Goal: Task Accomplishment & Management: Manage account settings

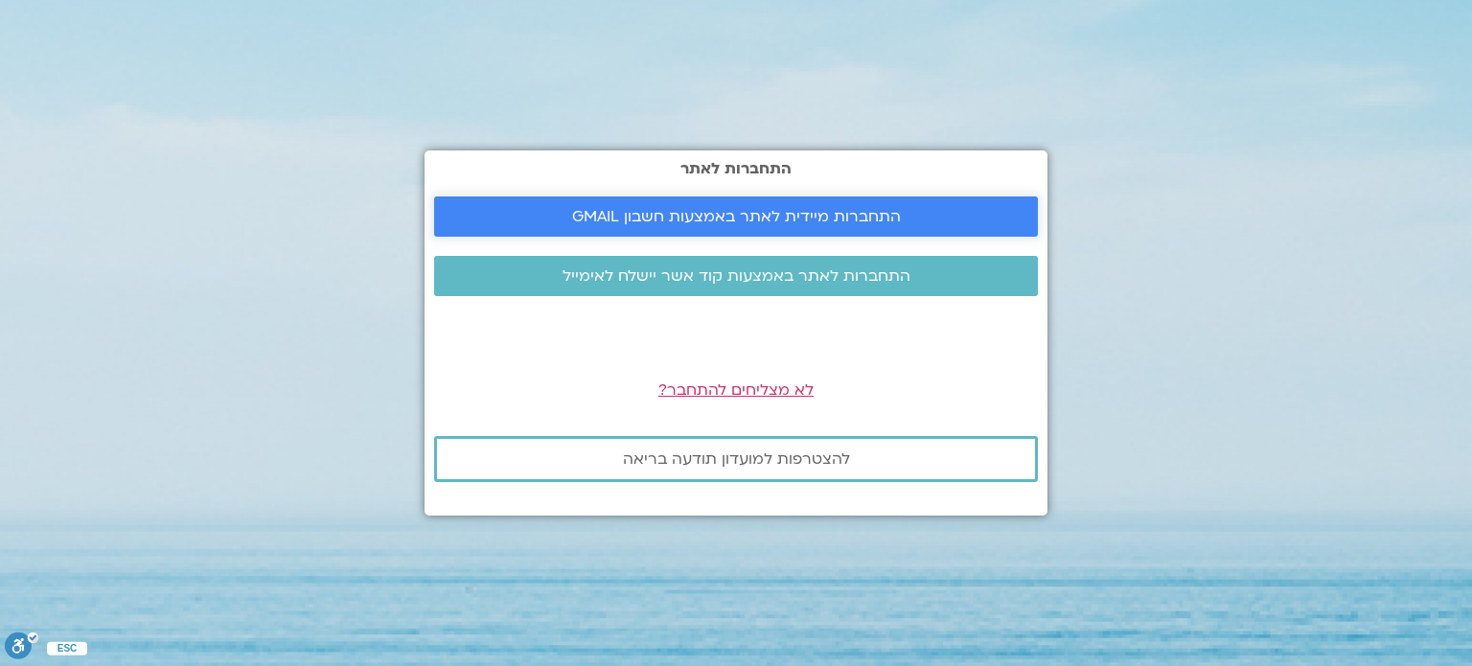
drag, startPoint x: 0, startPoint y: 0, endPoint x: 494, endPoint y: 208, distance: 536.4
click at [494, 208] on span "התחברות מיידית לאתר באמצעות חשבון GMAIL" at bounding box center [736, 216] width 558 height 17
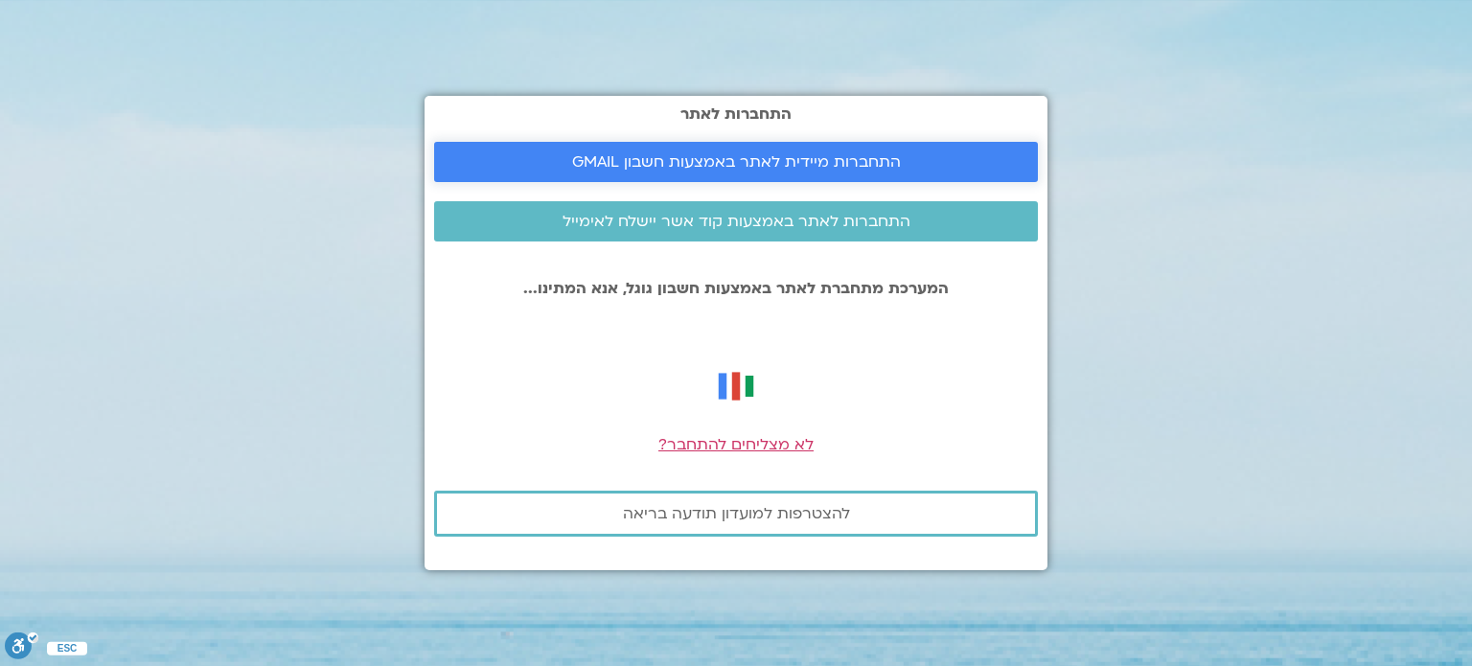
click at [498, 167] on span "התחברות מיידית לאתר באמצעות חשבון GMAIL" at bounding box center [736, 161] width 558 height 17
click at [746, 154] on span "התחברות מיידית לאתר באמצעות חשבון GMAIL" at bounding box center [736, 161] width 329 height 17
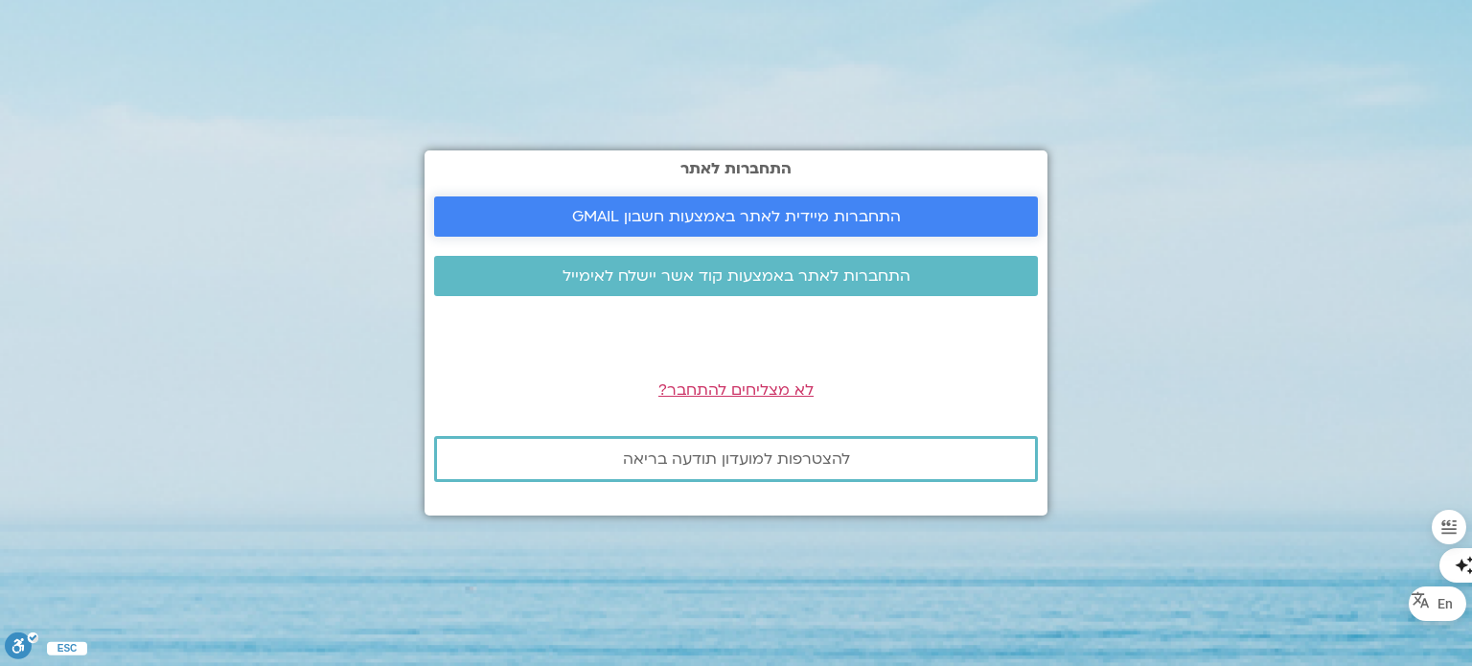
click at [613, 215] on span "התחברות מיידית לאתר באמצעות חשבון GMAIL" at bounding box center [736, 216] width 329 height 17
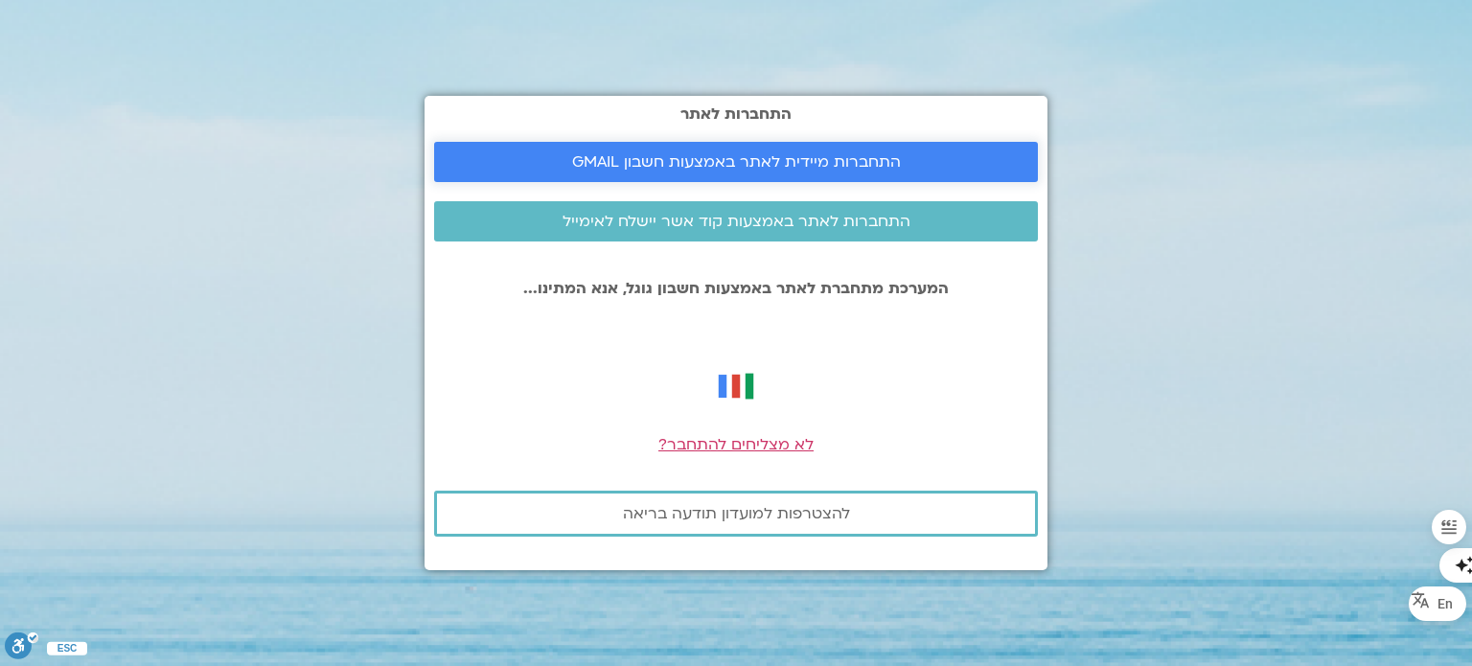
click at [655, 171] on span "התחברות מיידית לאתר באמצעות חשבון GMAIL" at bounding box center [736, 161] width 329 height 17
click at [699, 440] on span "לא מצליחים להתחבר?" at bounding box center [735, 444] width 155 height 21
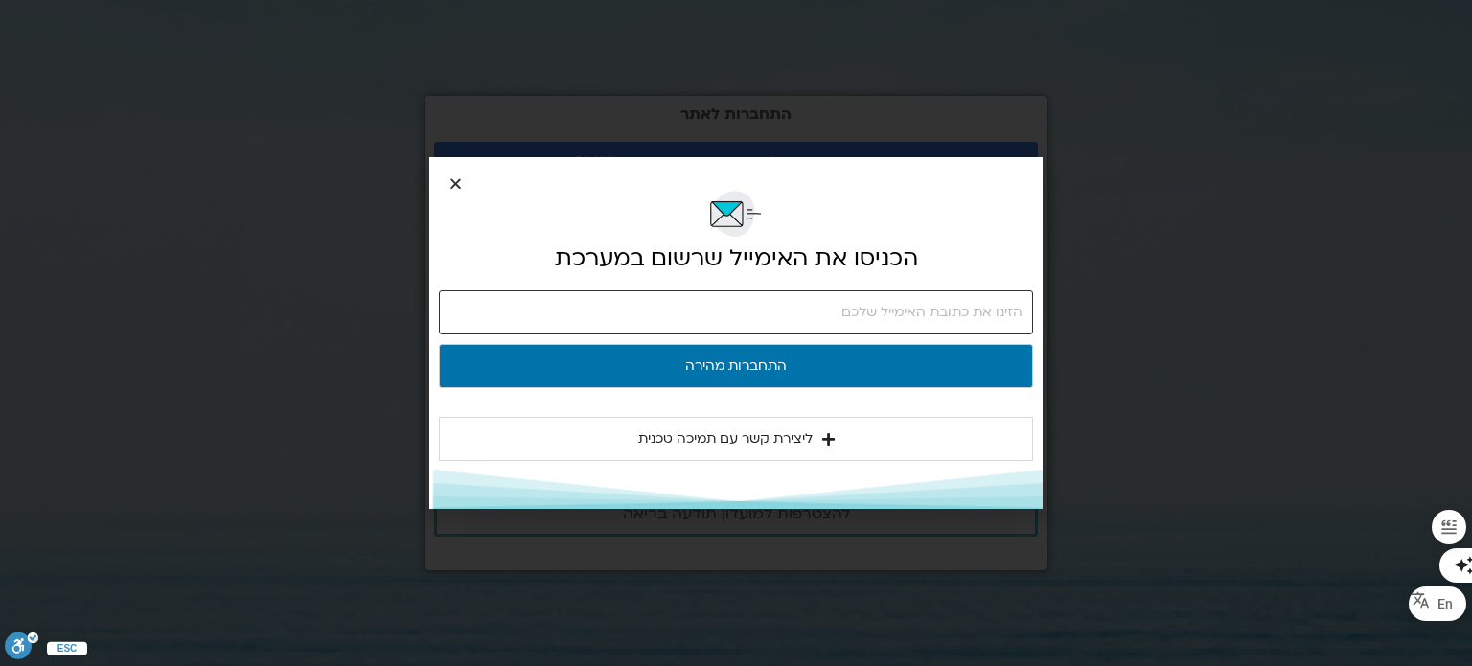
click at [993, 316] on input "email" at bounding box center [736, 312] width 594 height 44
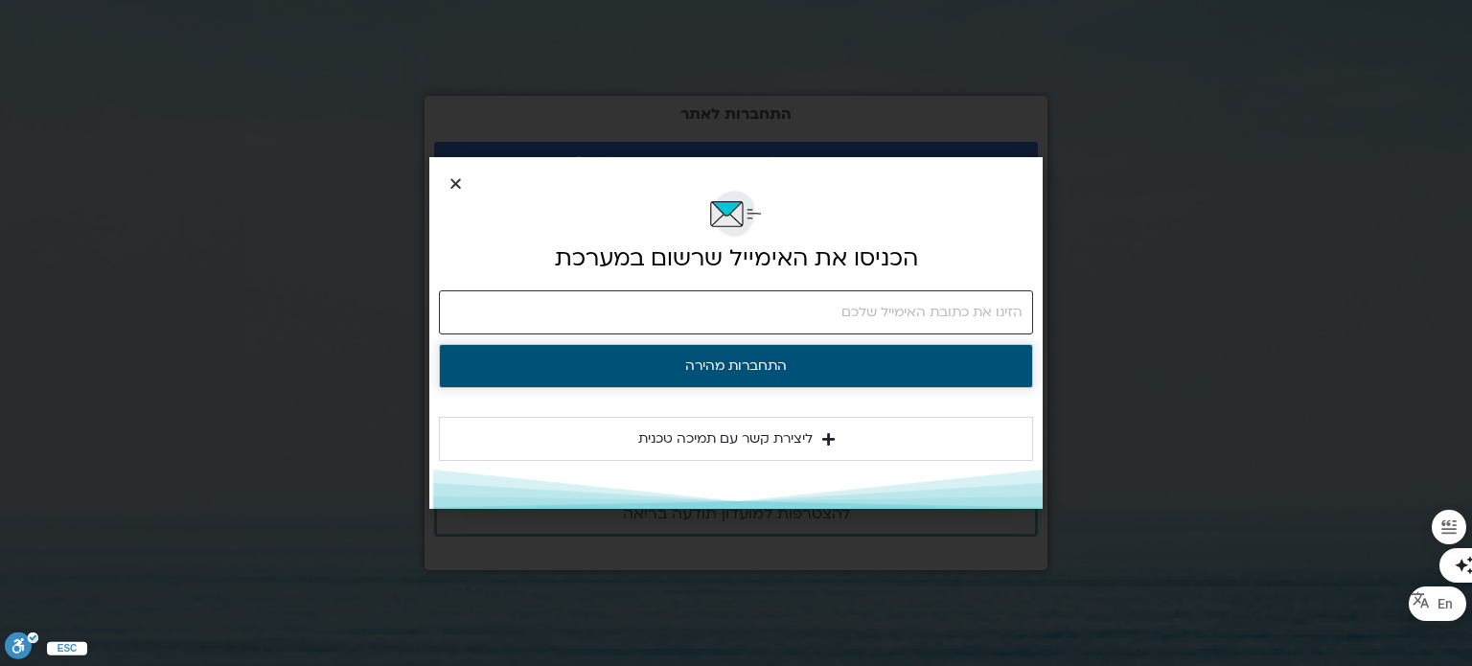
type input "relocate4you@gmail.com"
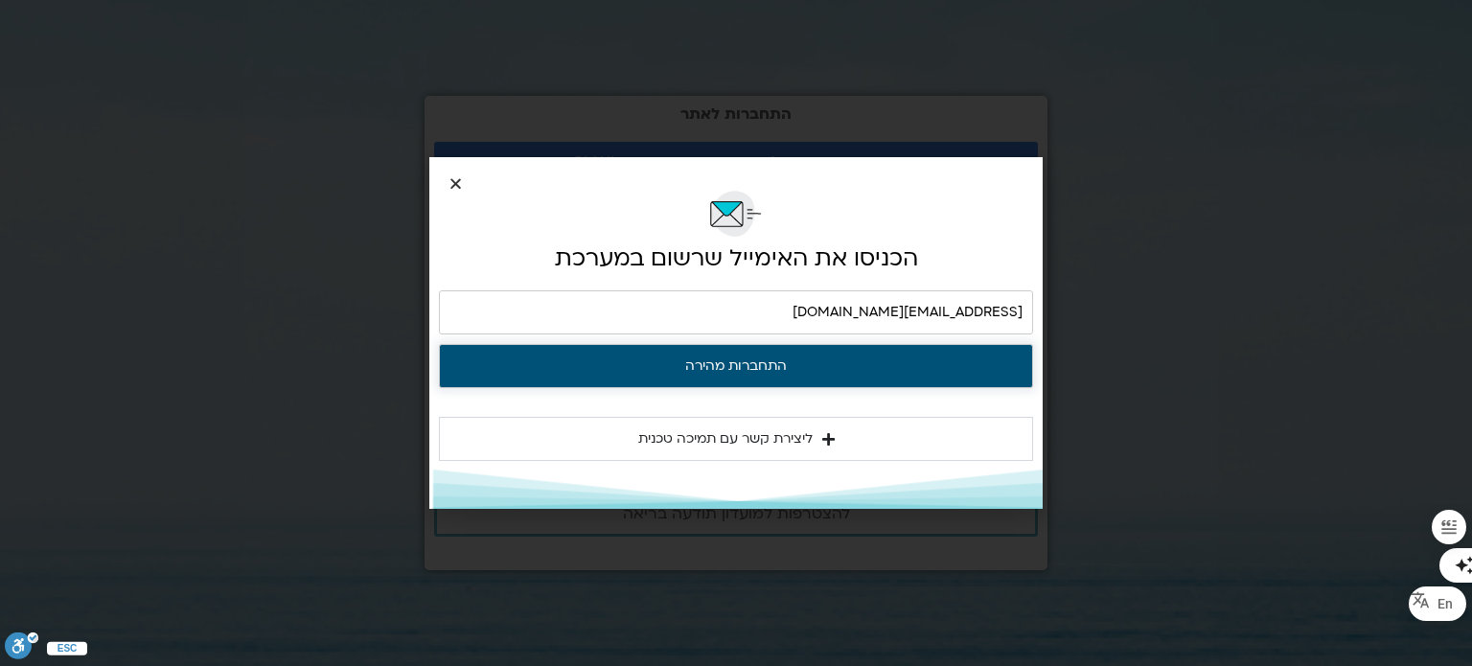
click at [841, 371] on button "התחברות מהירה" at bounding box center [736, 366] width 594 height 44
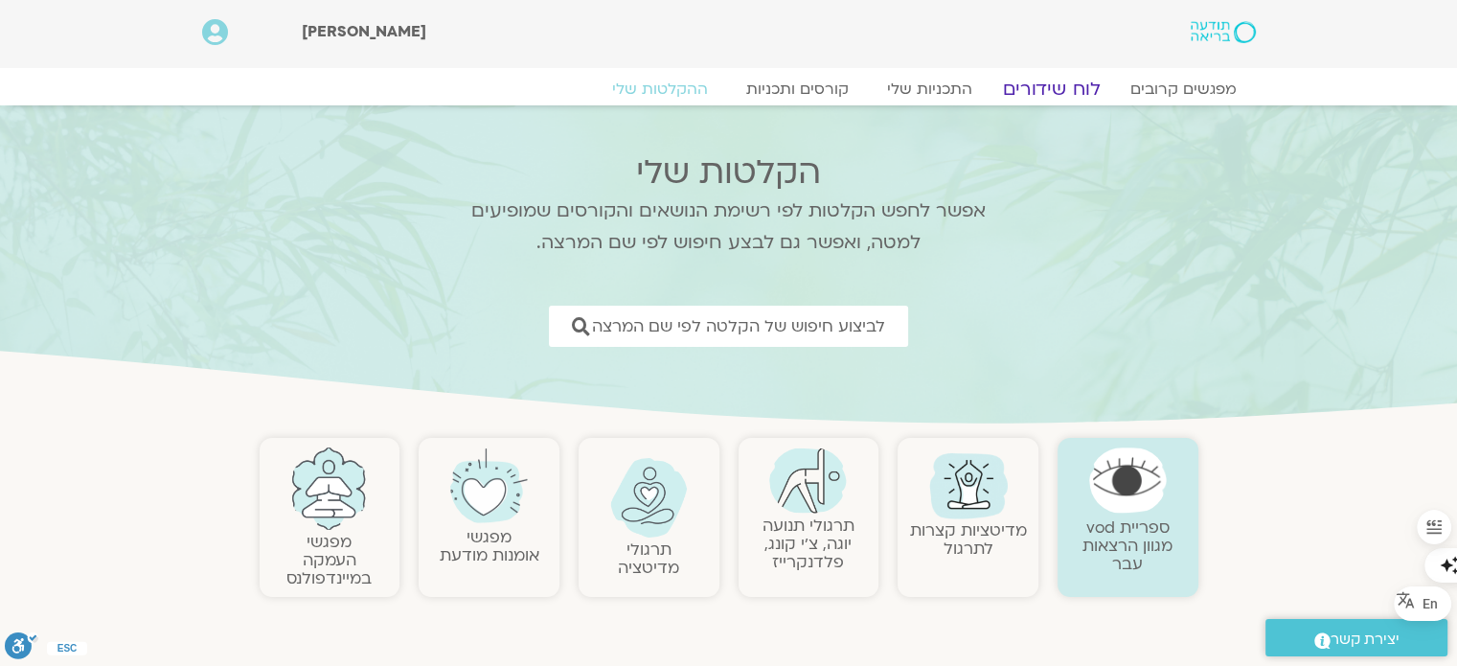
click at [1043, 86] on link "לוח שידורים" at bounding box center [1051, 89] width 144 height 23
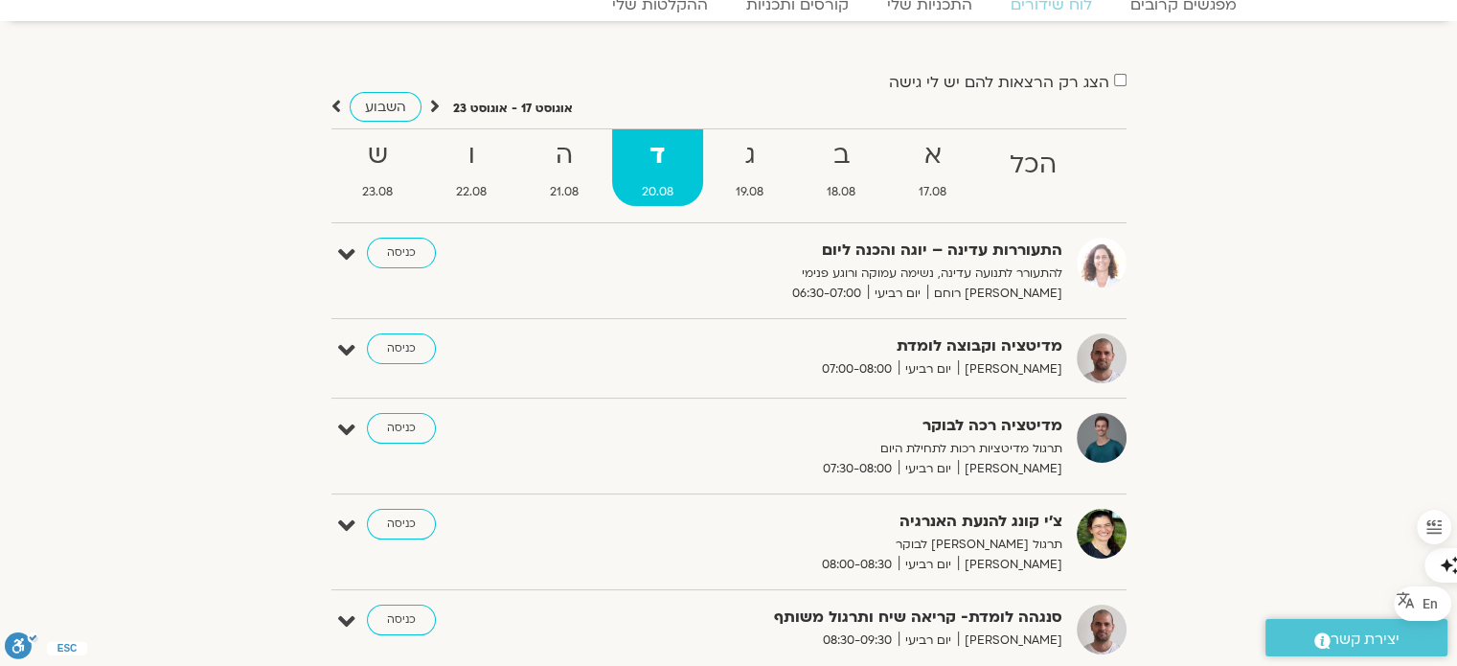
scroll to position [287, 0]
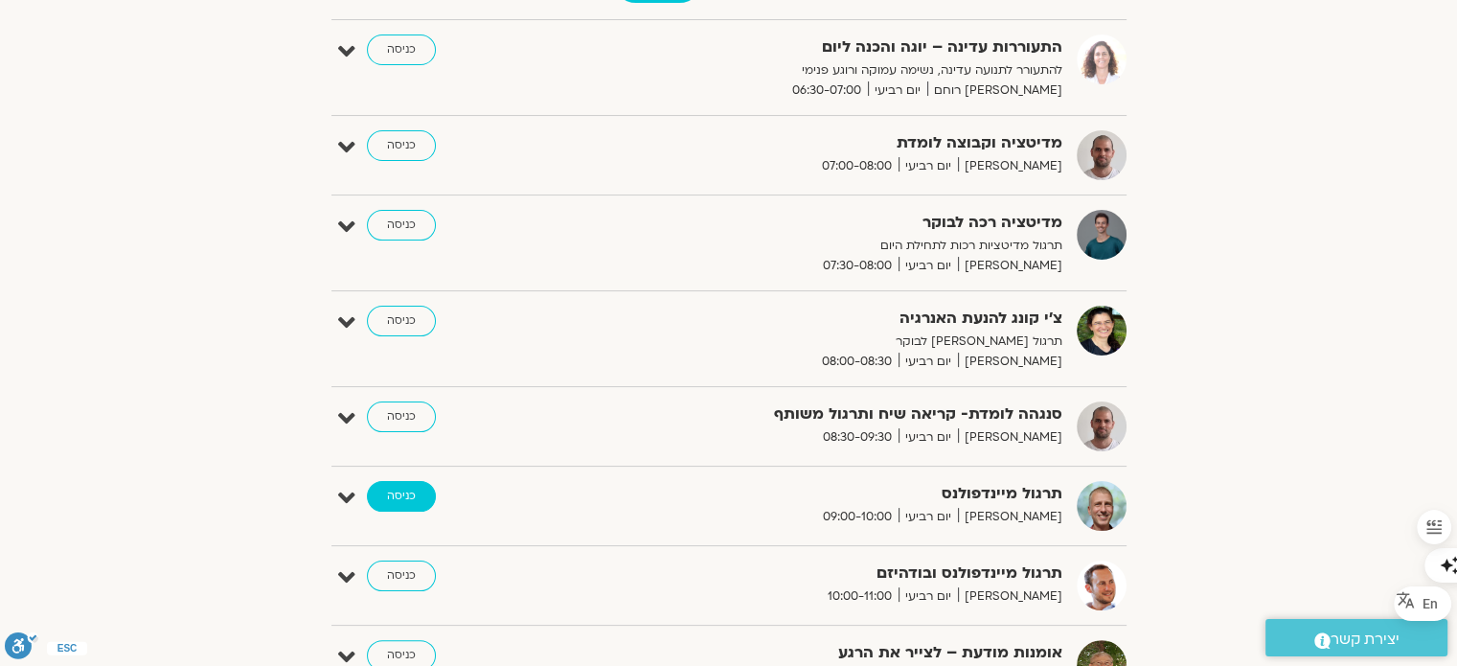
click at [387, 493] on link "כניסה" at bounding box center [401, 496] width 69 height 31
